Goal: Find specific page/section: Find specific page/section

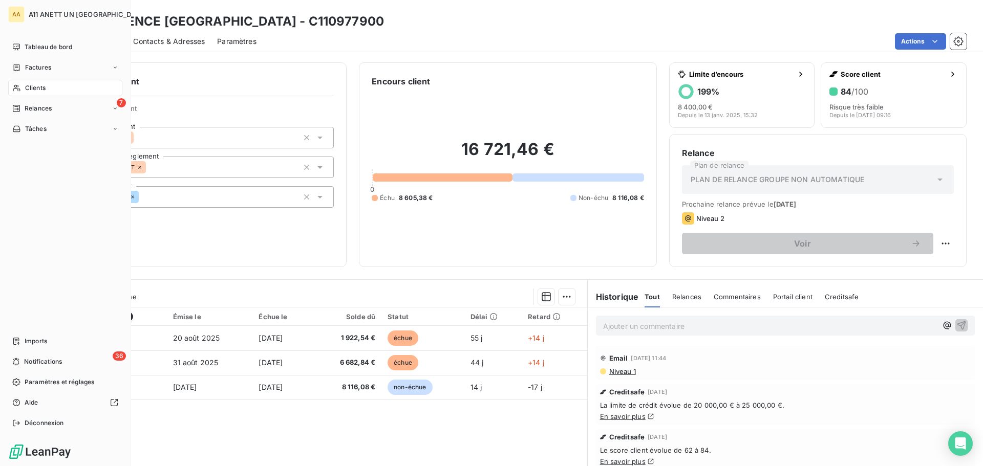
click at [29, 91] on span "Clients" at bounding box center [35, 87] width 20 height 9
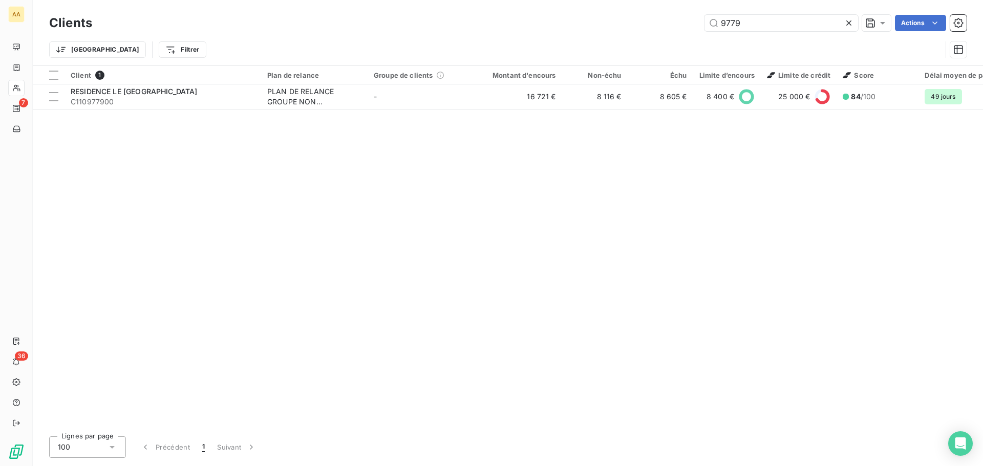
drag, startPoint x: 751, startPoint y: 23, endPoint x: 678, endPoint y: 26, distance: 73.3
click at [678, 26] on div "9779 Actions" at bounding box center [535, 23] width 862 height 16
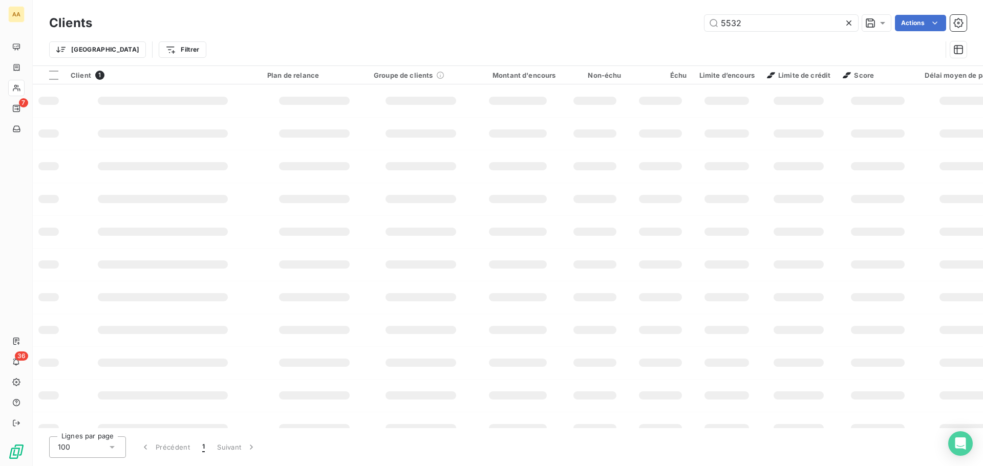
type input "5532"
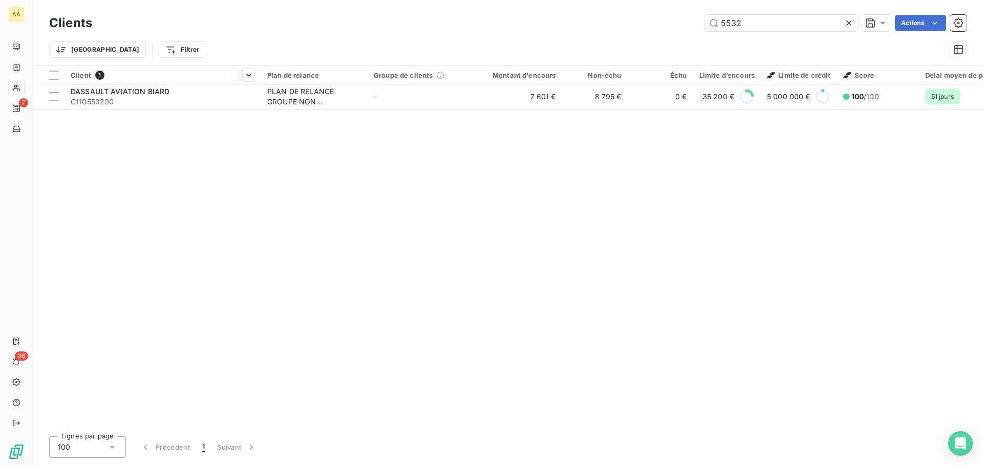
click at [133, 83] on th "Client 1" at bounding box center [162, 75] width 197 height 18
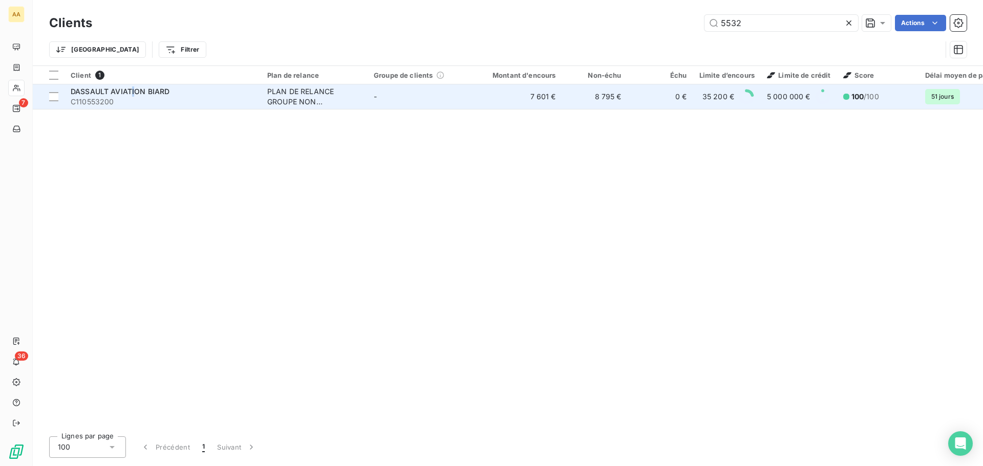
click at [134, 89] on span "DASSAULT AVIATION BIARD" at bounding box center [120, 91] width 99 height 9
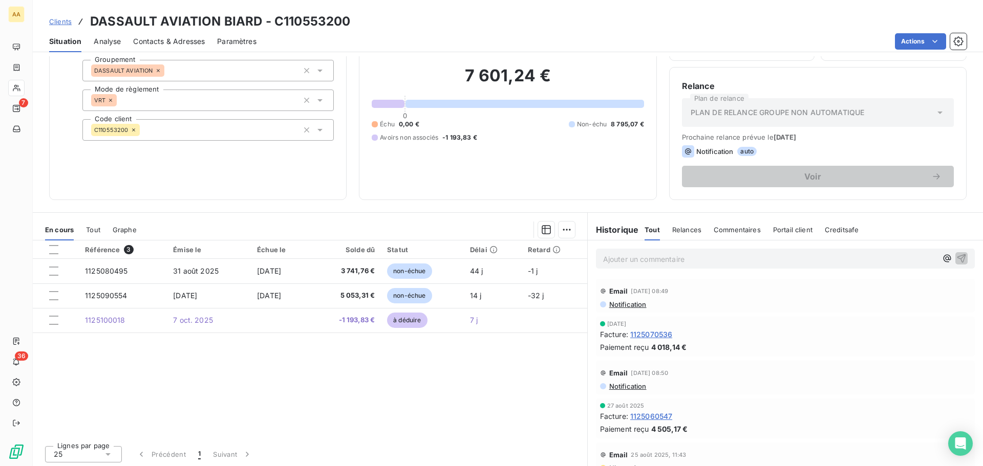
scroll to position [69, 0]
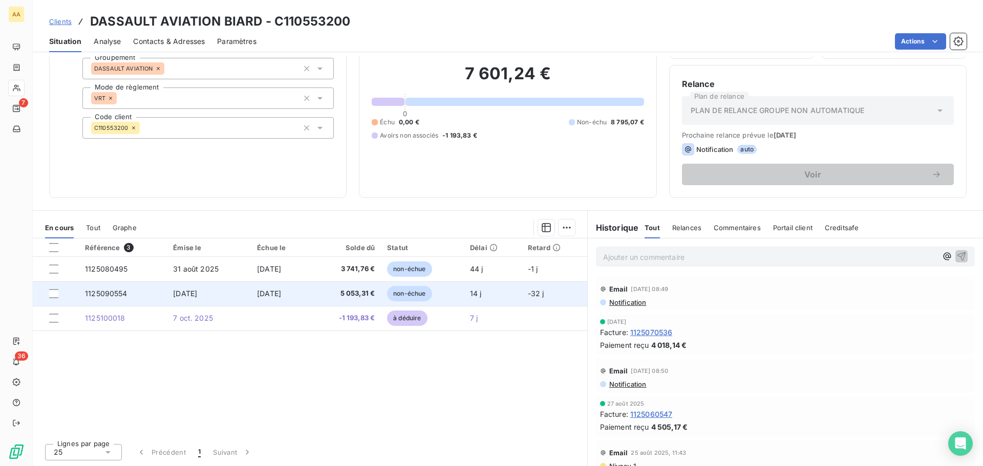
click at [328, 299] on td "5 053,31 €" at bounding box center [346, 294] width 71 height 25
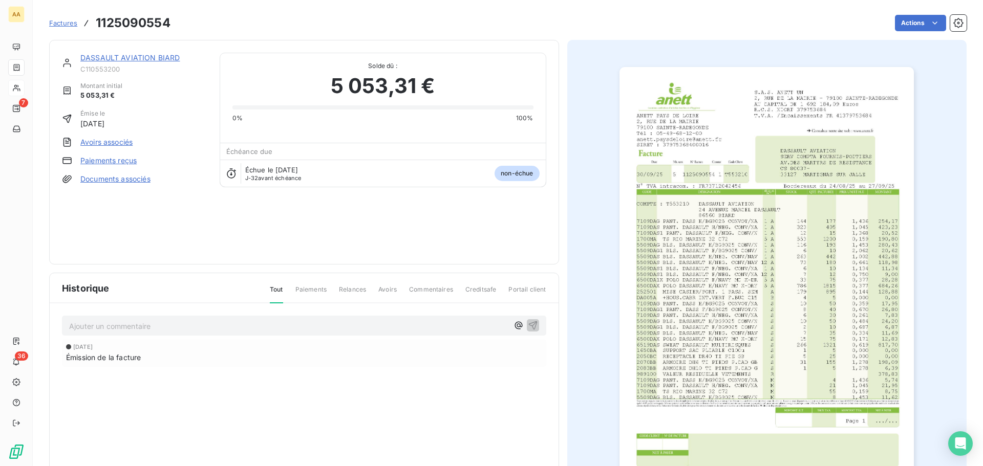
click at [100, 60] on link "DASSAULT AVIATION BIARD" at bounding box center [129, 57] width 99 height 9
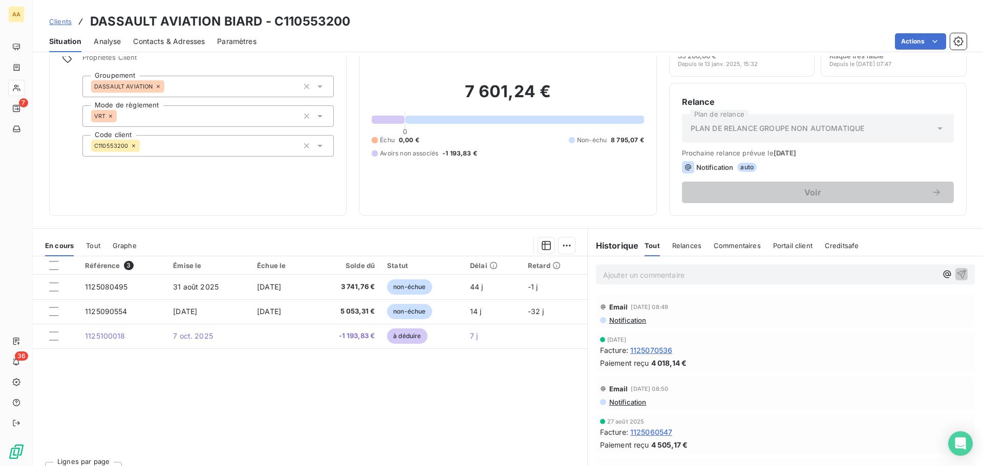
scroll to position [69, 0]
